Goal: Information Seeking & Learning: Learn about a topic

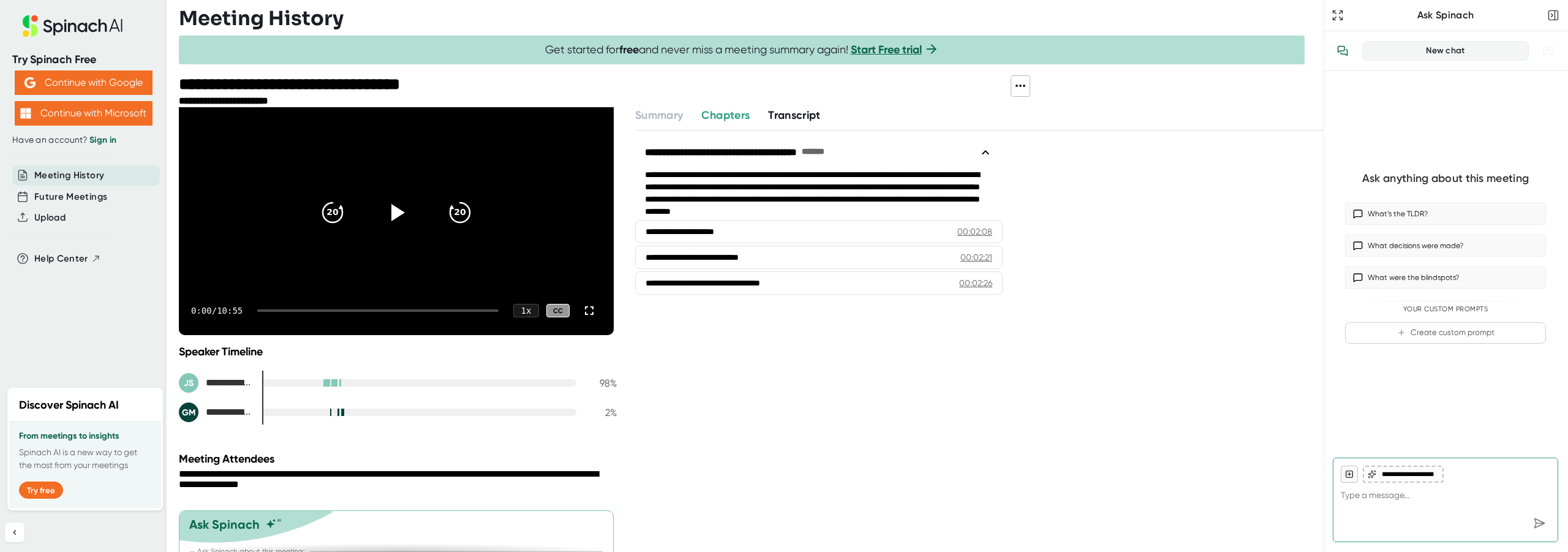
scroll to position [120, 0]
